Goal: Information Seeking & Learning: Learn about a topic

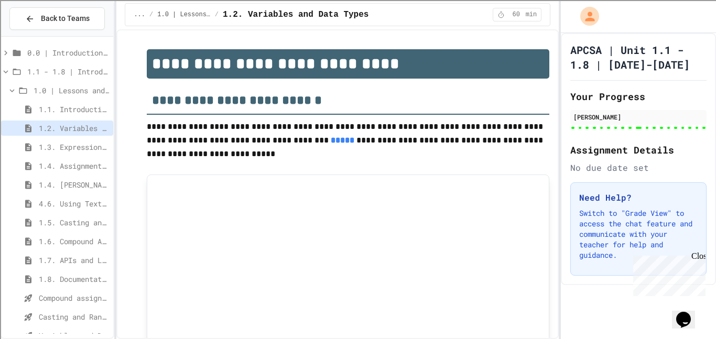
click at [81, 240] on span "1.6. Compound Assignment Operators" at bounding box center [74, 241] width 70 height 11
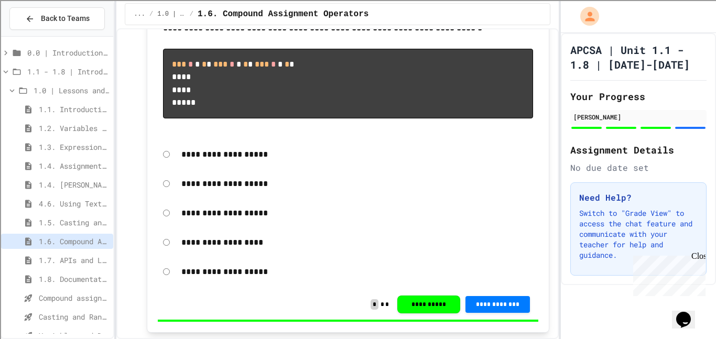
scroll to position [1356, 0]
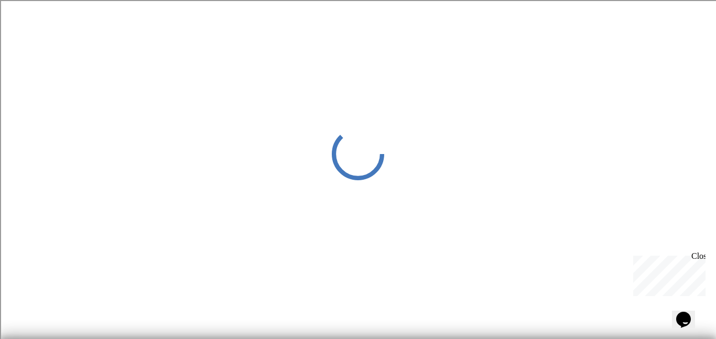
click at [698, 257] on div "Close" at bounding box center [697, 257] width 13 height 13
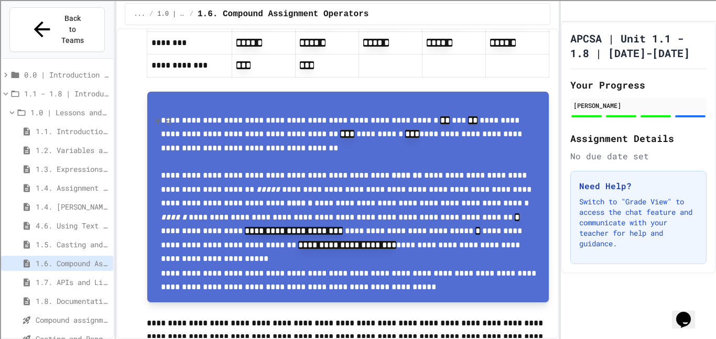
scroll to position [456, 0]
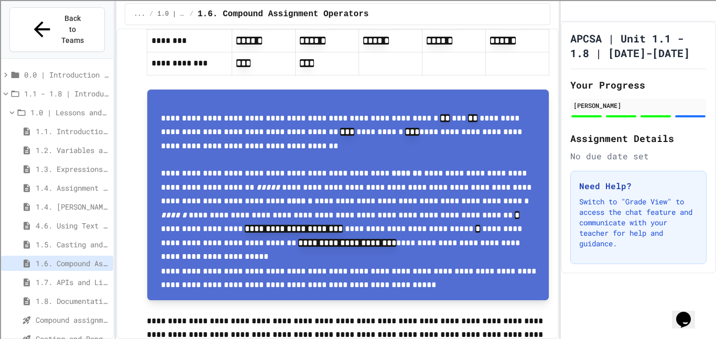
click at [54, 277] on span "1.7. APIs and Libraries" at bounding box center [72, 282] width 73 height 11
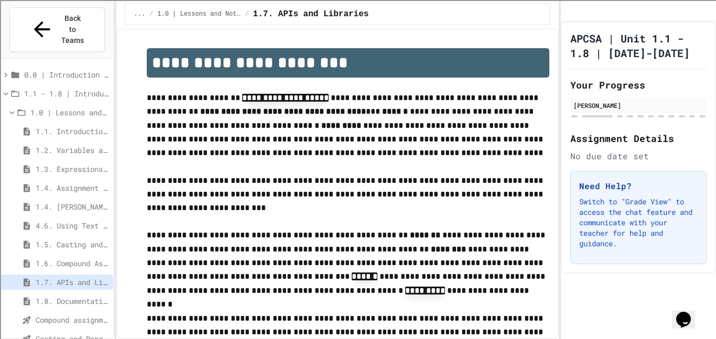
click at [47, 293] on div "1.8. Documentation with Comments and Preconditions" at bounding box center [57, 300] width 112 height 15
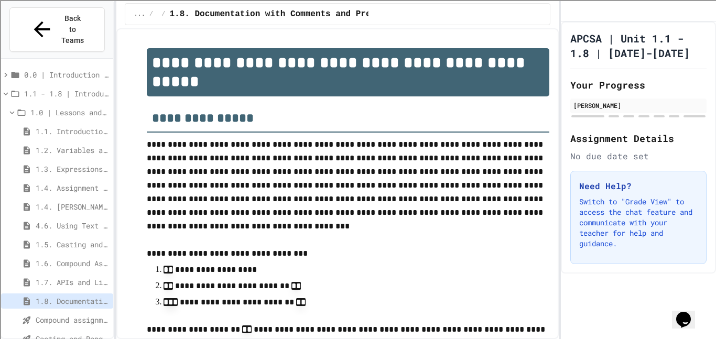
click at [46, 277] on span "1.7. APIs and Libraries" at bounding box center [72, 282] width 73 height 11
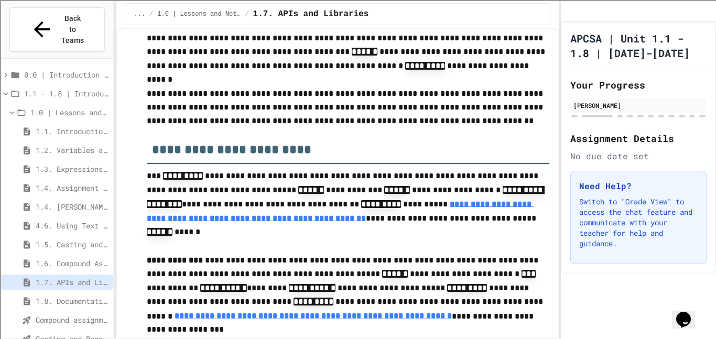
scroll to position [225, 0]
